Goal: Information Seeking & Learning: Learn about a topic

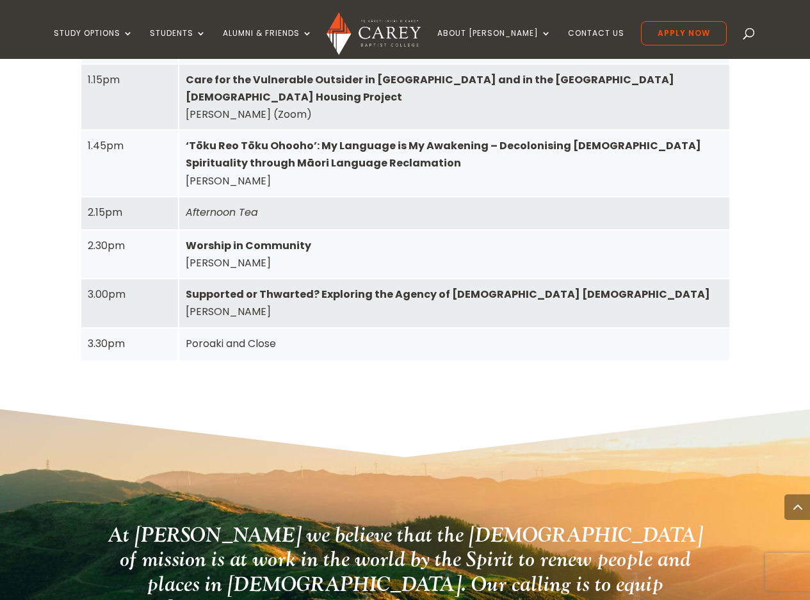
scroll to position [1728, 0]
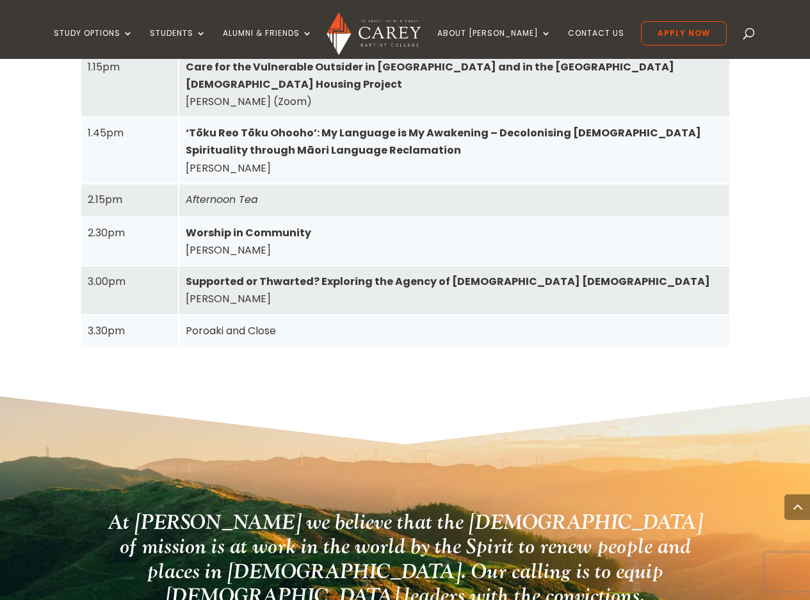
click at [465, 392] on div "At [PERSON_NAME] we believe that the [DEMOGRAPHIC_DATA] of mission is at work i…" at bounding box center [405, 611] width 712 height 431
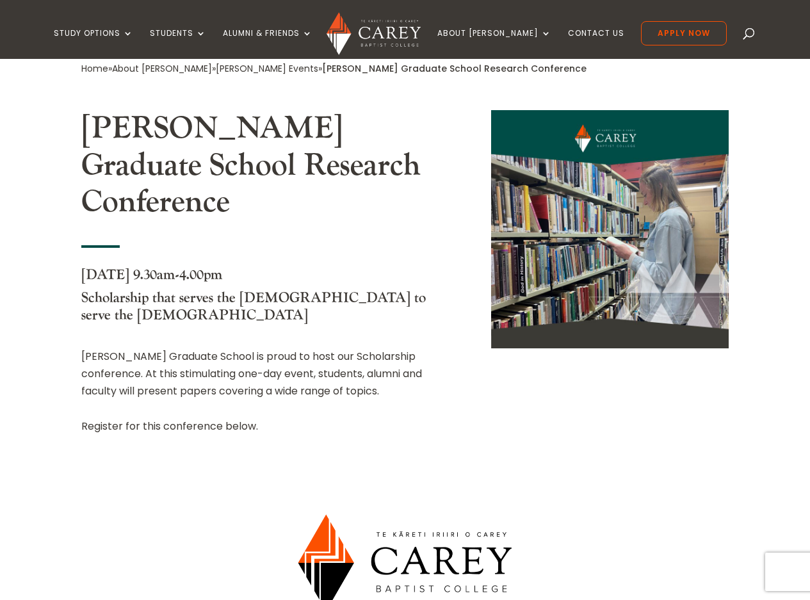
scroll to position [431, 0]
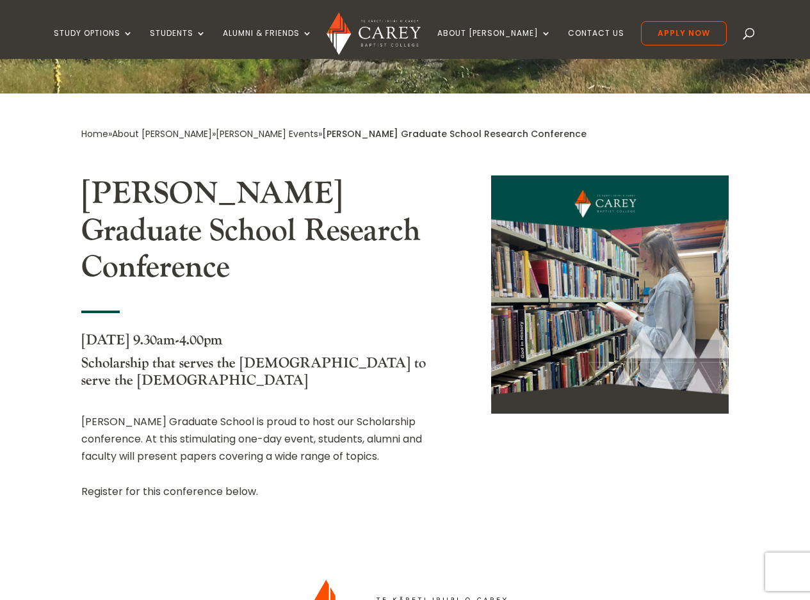
click at [221, 127] on link "[PERSON_NAME] Events" at bounding box center [267, 133] width 102 height 13
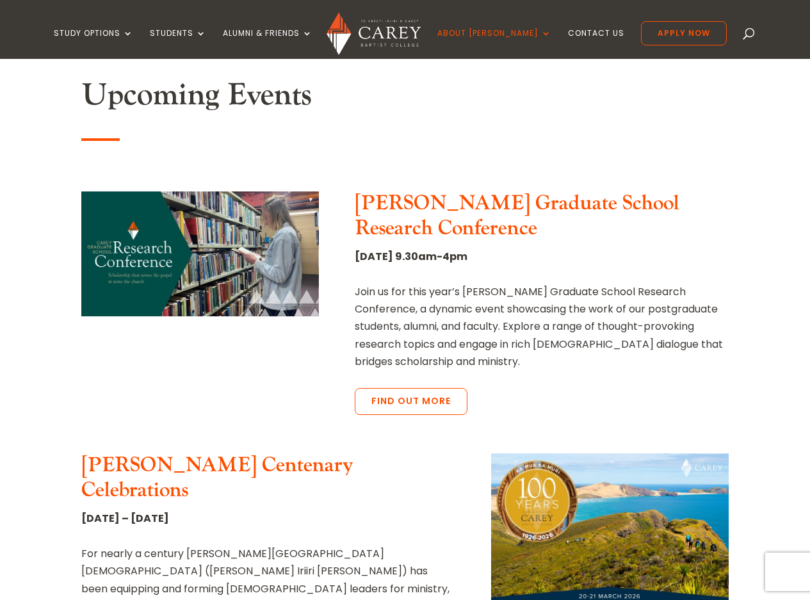
scroll to position [384, 0]
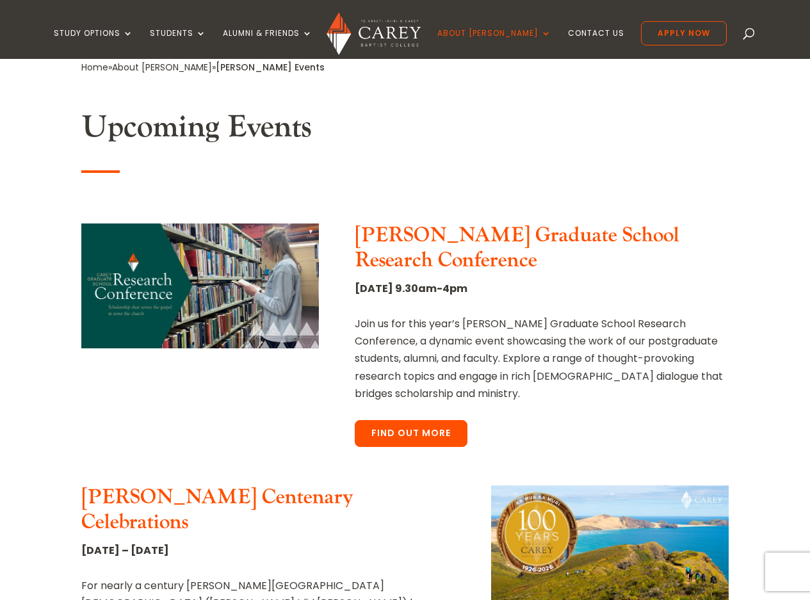
drag, startPoint x: 409, startPoint y: 378, endPoint x: 410, endPoint y: 385, distance: 7.1
click at [409, 420] on link "Find out more" at bounding box center [411, 433] width 113 height 27
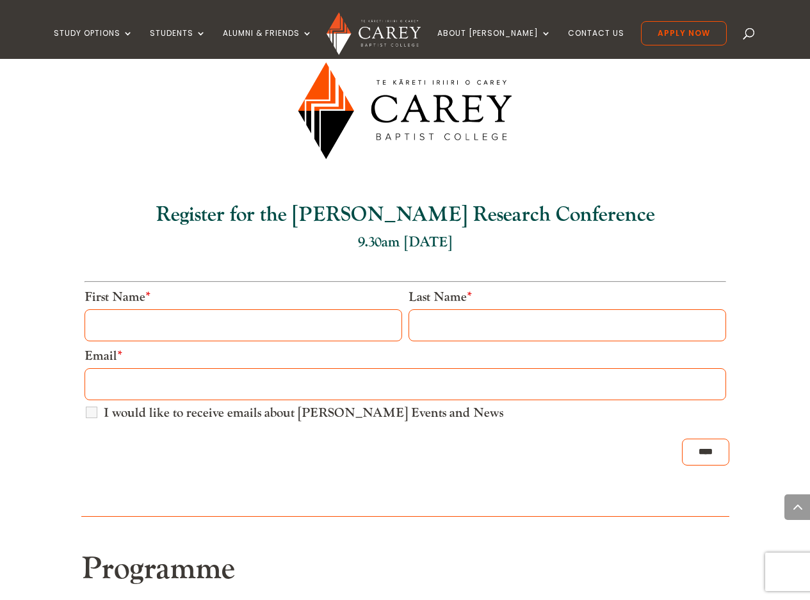
scroll to position [951, 0]
